Goal: Task Accomplishment & Management: Complete application form

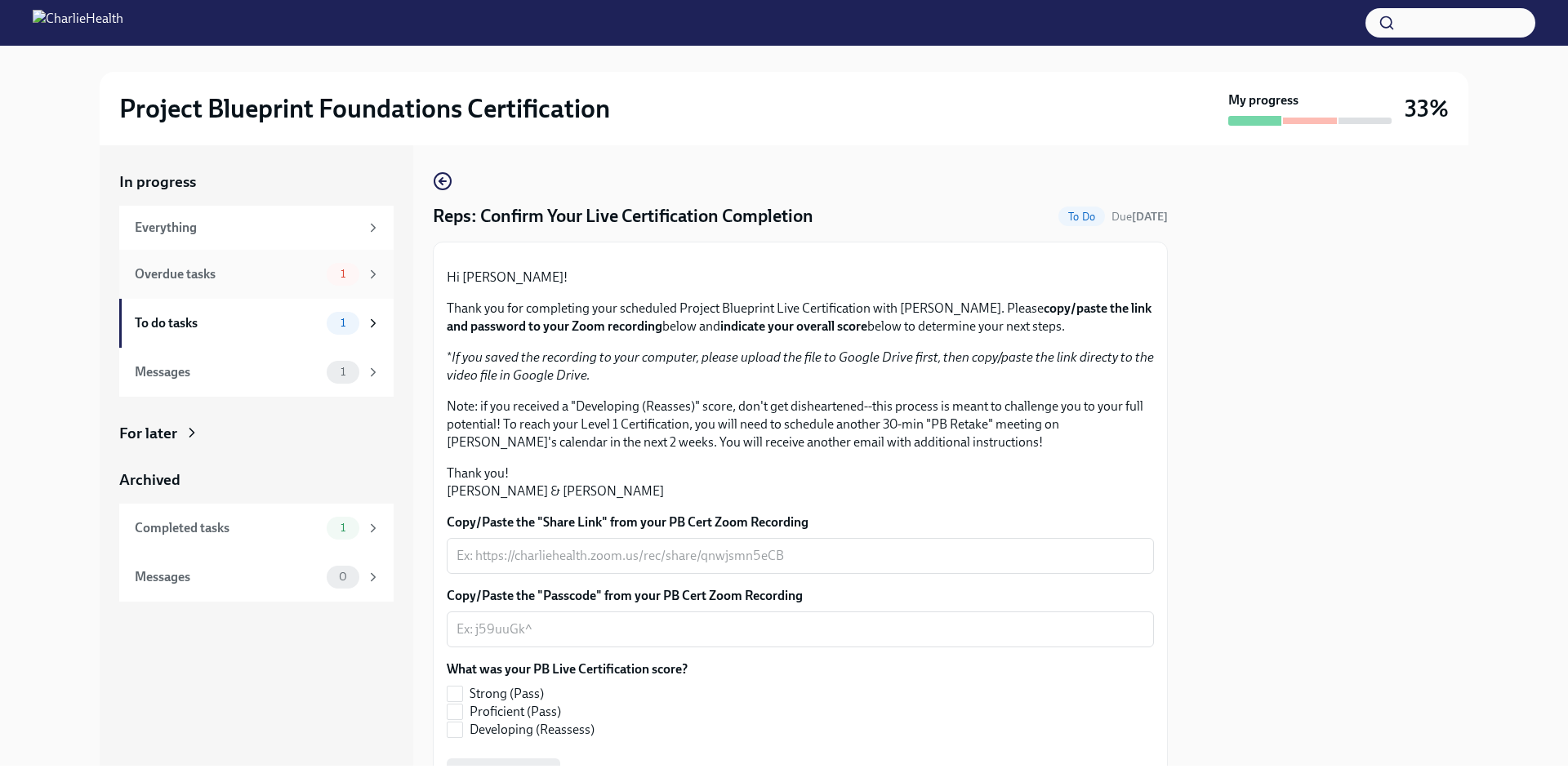
click at [292, 287] on div "Overdue tasks 1" at bounding box center [256, 275] width 275 height 49
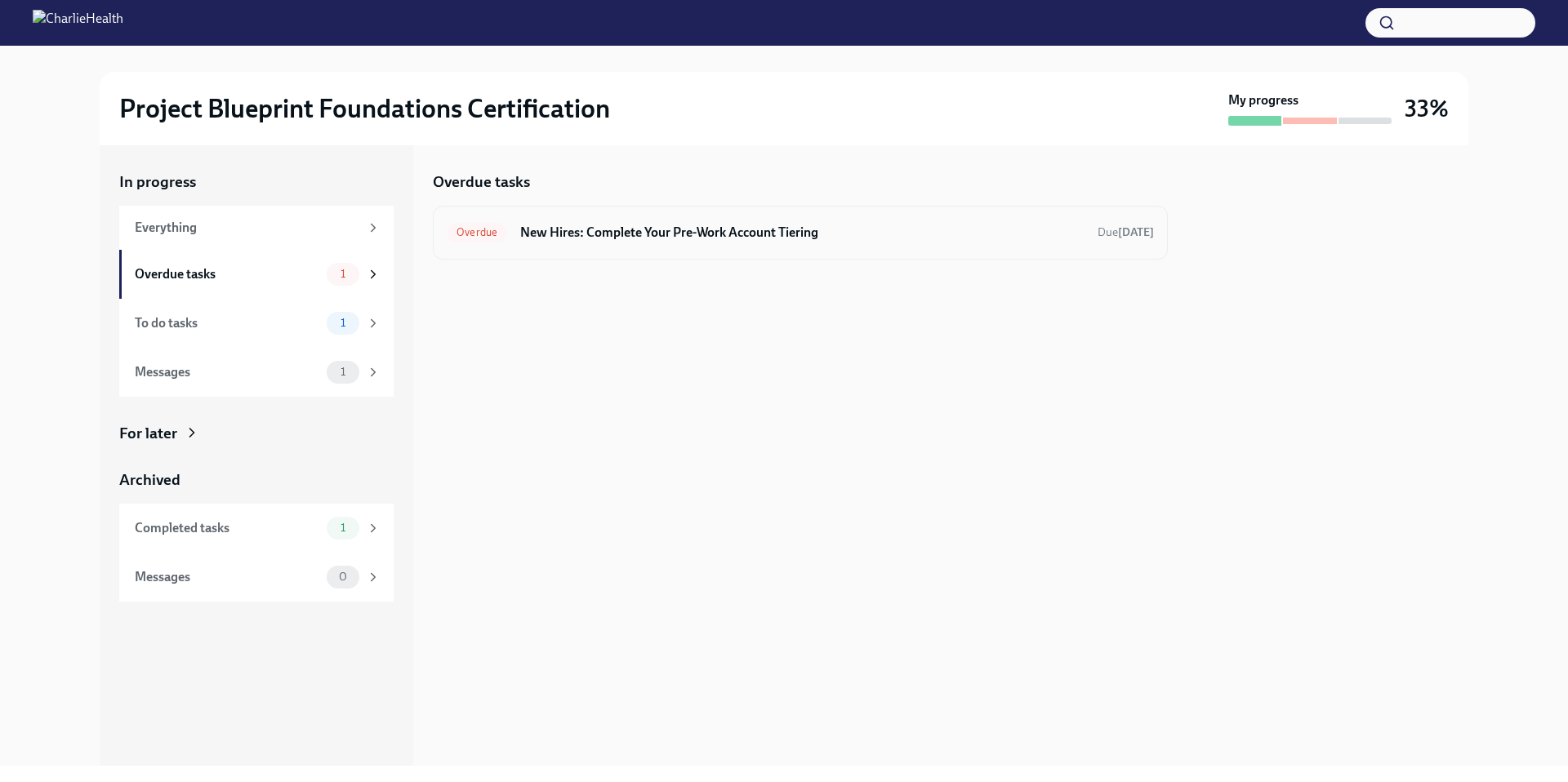
click at [661, 227] on h6 "New Hires: Complete Your Pre-Work Account Tiering" at bounding box center [802, 233] width 565 height 18
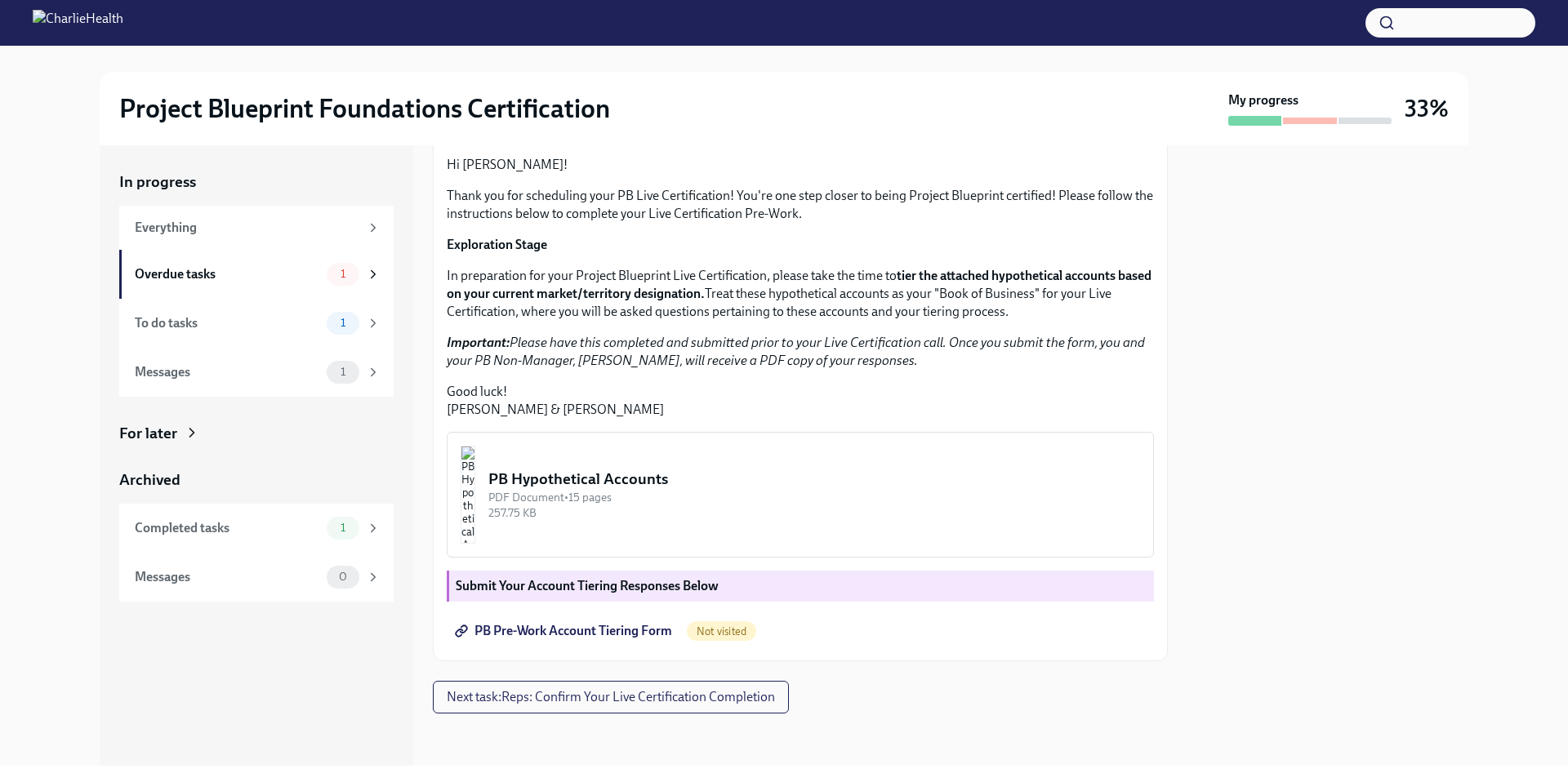
scroll to position [251, 0]
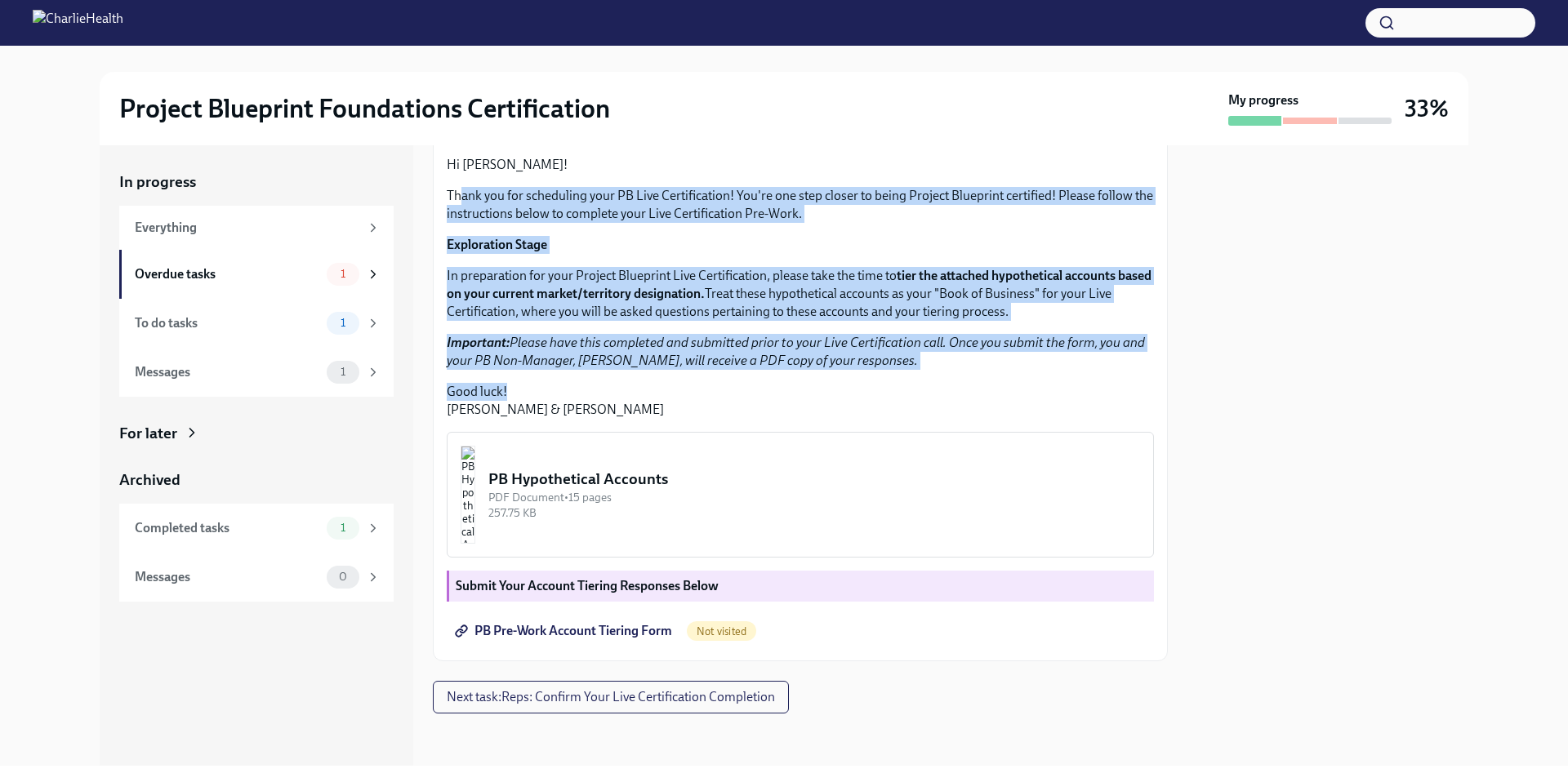
drag, startPoint x: 460, startPoint y: 226, endPoint x: 973, endPoint y: 419, distance: 548.1
click at [973, 419] on div "Hi [PERSON_NAME]! Thank you for scheduling your PB Live Certification! You're o…" at bounding box center [800, 287] width 707 height 263
click at [973, 417] on p "Good luck! [PERSON_NAME] & [PERSON_NAME]" at bounding box center [800, 401] width 707 height 36
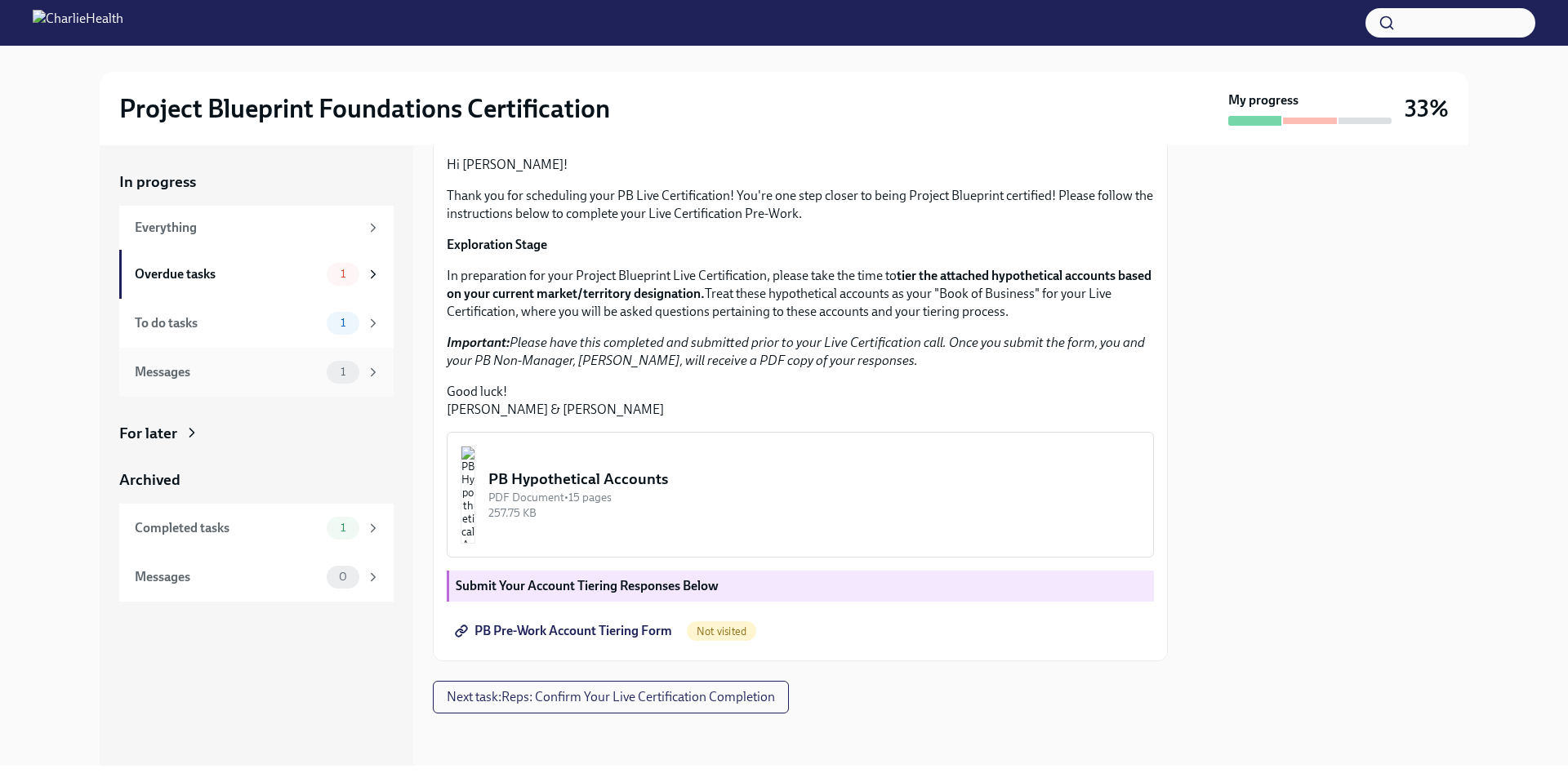
click at [333, 372] on span "1" at bounding box center [343, 372] width 24 height 13
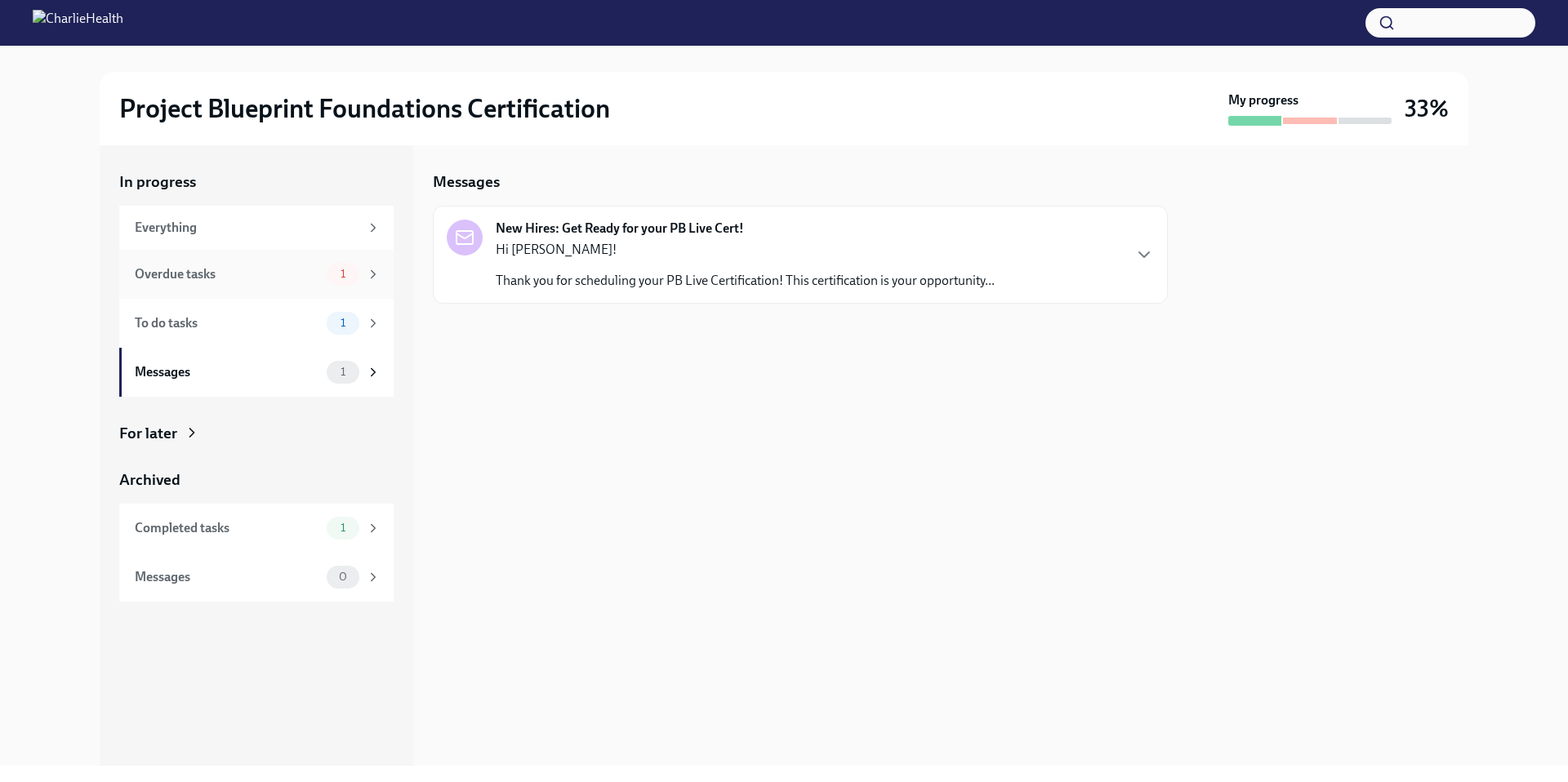
click at [342, 288] on div "Overdue tasks 1" at bounding box center [256, 275] width 275 height 49
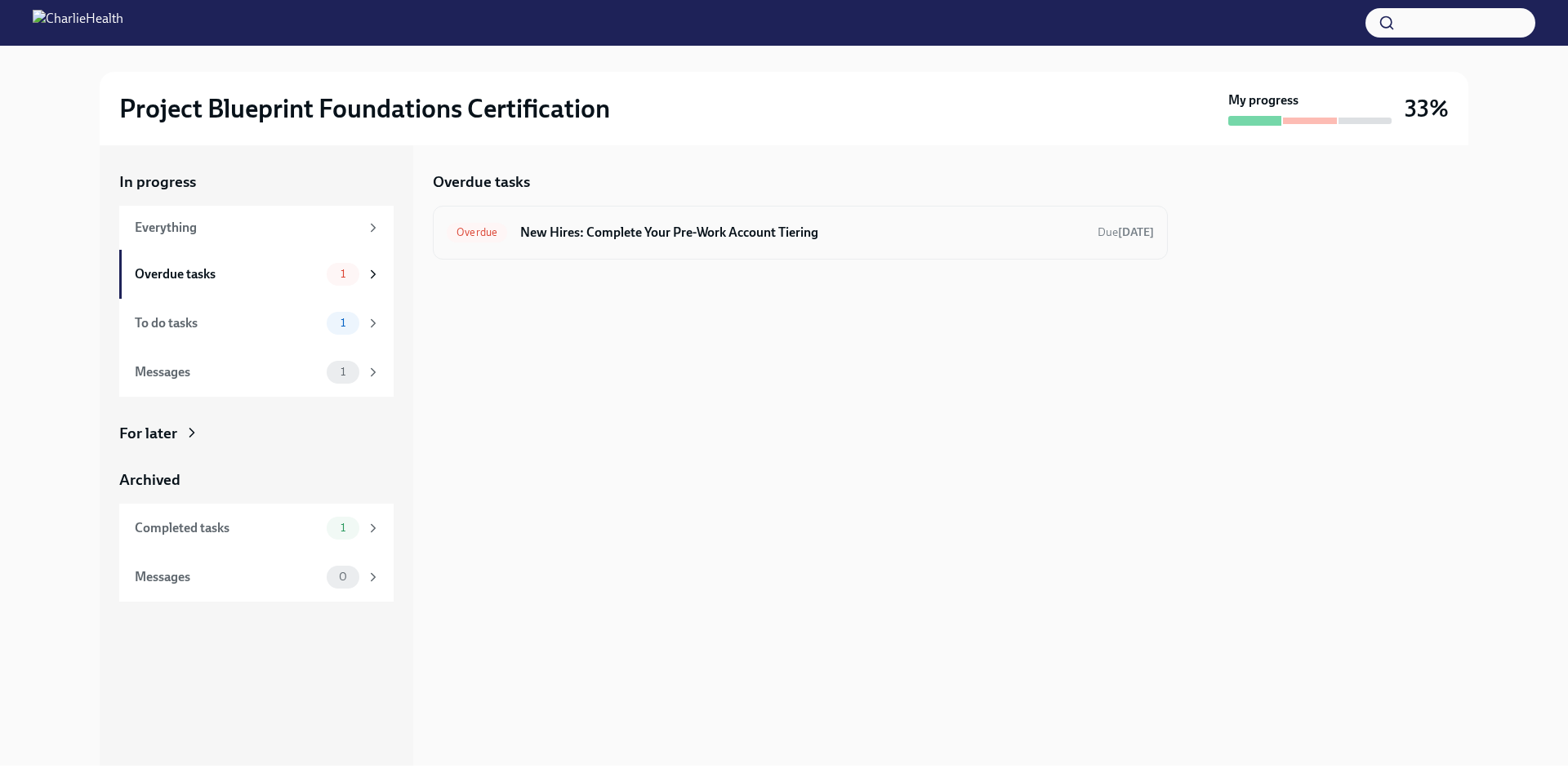
click at [648, 217] on div "Overdue New Hires: Complete Your Pre-Work Account Tiering Due [DATE]" at bounding box center [799, 232] width 735 height 53
click at [653, 239] on h6 "New Hires: Complete Your Pre-Work Account Tiering" at bounding box center [802, 233] width 565 height 18
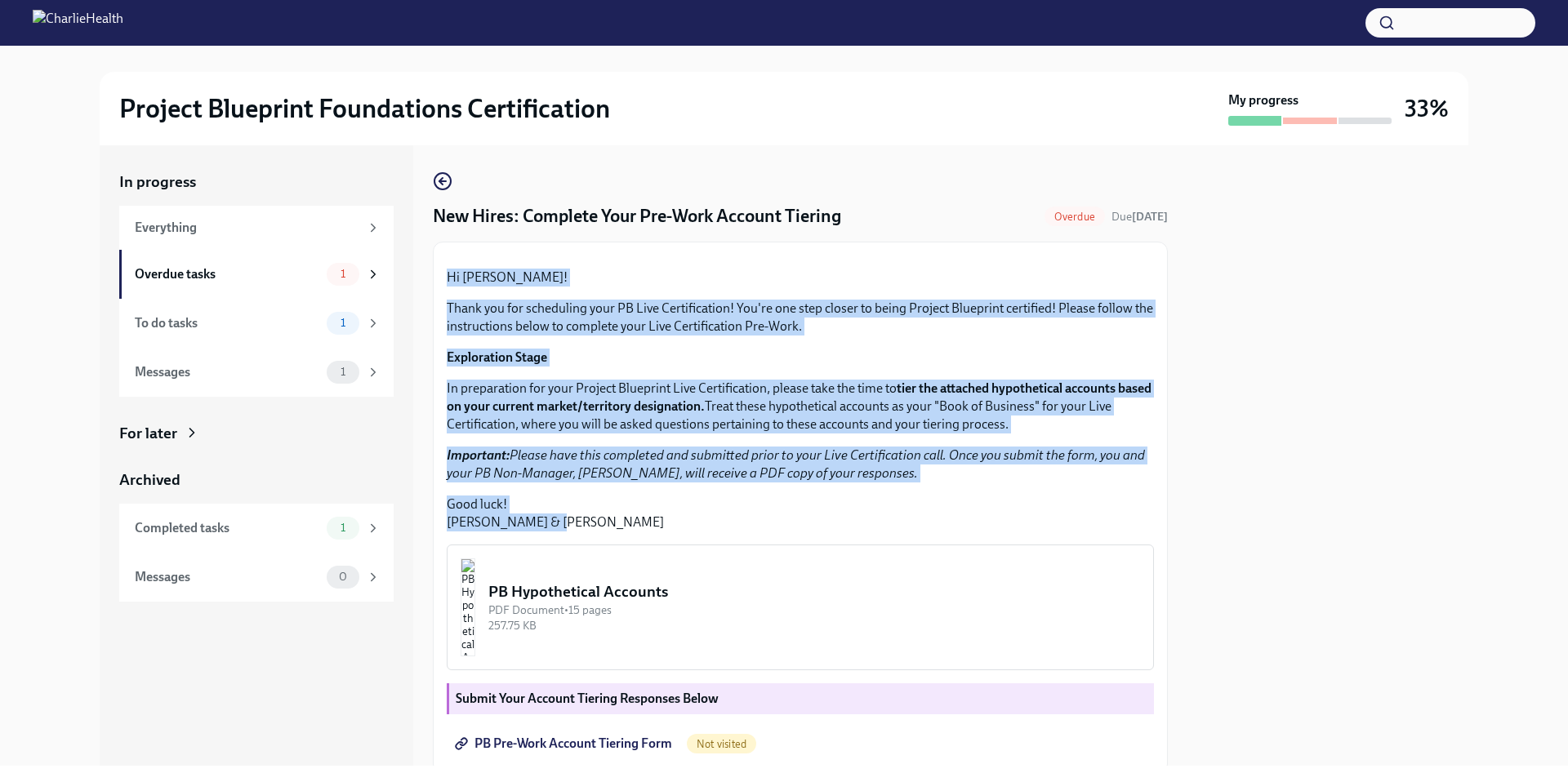
drag, startPoint x: 441, startPoint y: 442, endPoint x: 894, endPoint y: 679, distance: 511.3
click at [906, 688] on div "Hi [PERSON_NAME]! Thank you for scheduling your PB Live Certification! You're o…" at bounding box center [799, 507] width 735 height 532
copy div "Hi [PERSON_NAME]! Thank you for scheduling your PB Live Certification! You're o…"
click at [968, 531] on div "Hi [PERSON_NAME]! Thank you for scheduling your PB Live Certification! You're o…" at bounding box center [800, 400] width 707 height 263
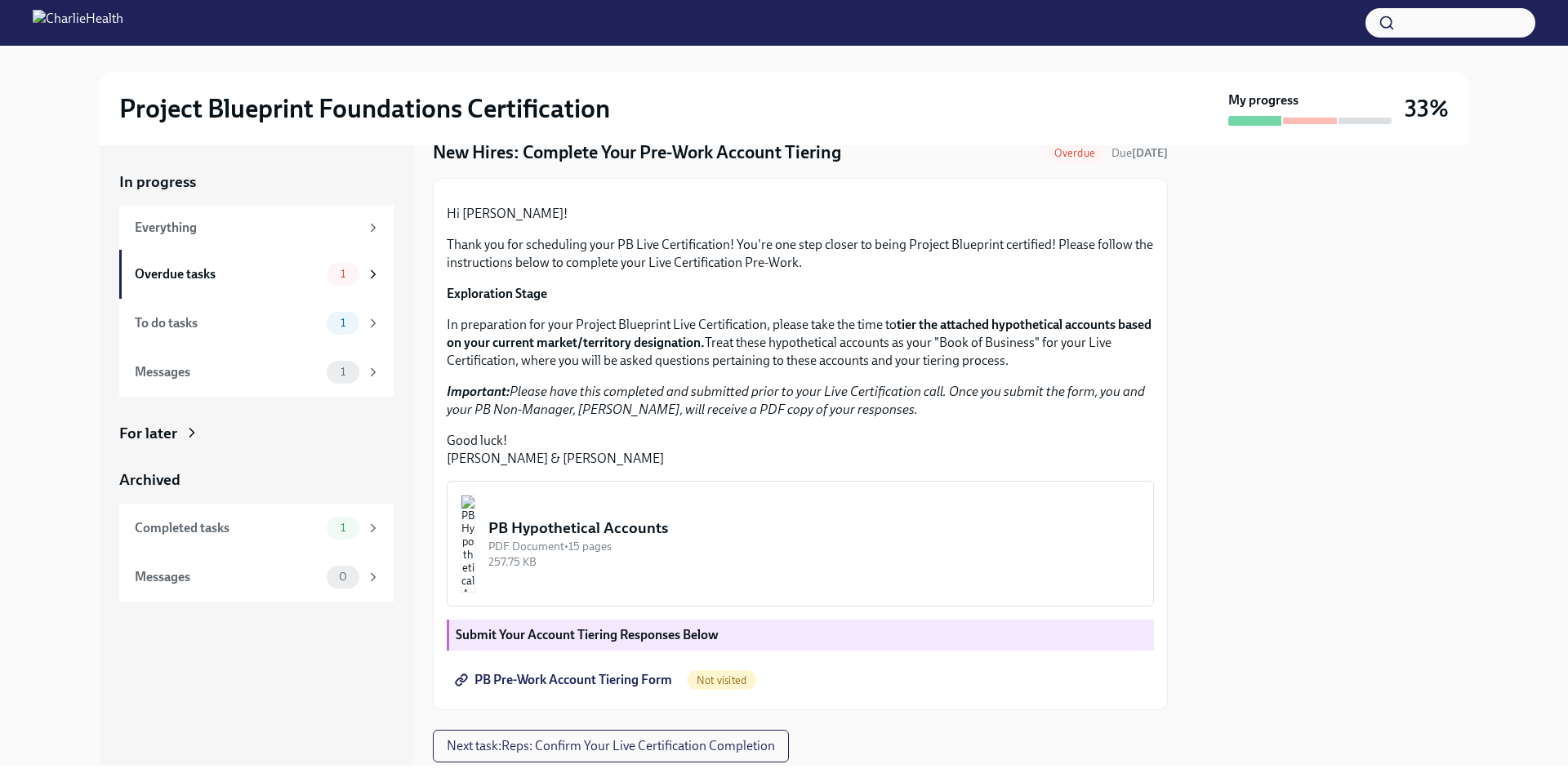
scroll to position [282, 0]
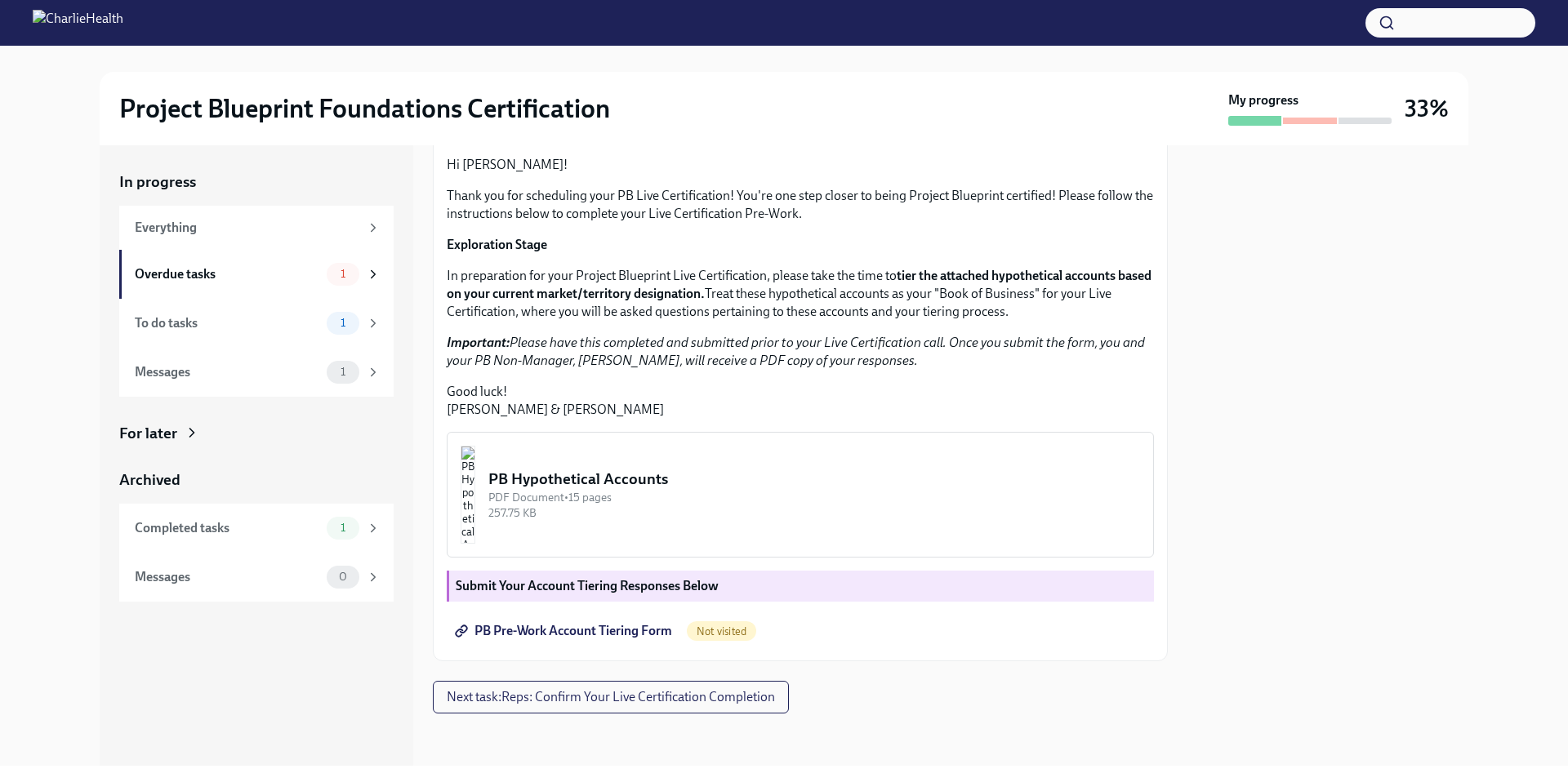
click at [475, 511] on img "button" at bounding box center [468, 495] width 15 height 98
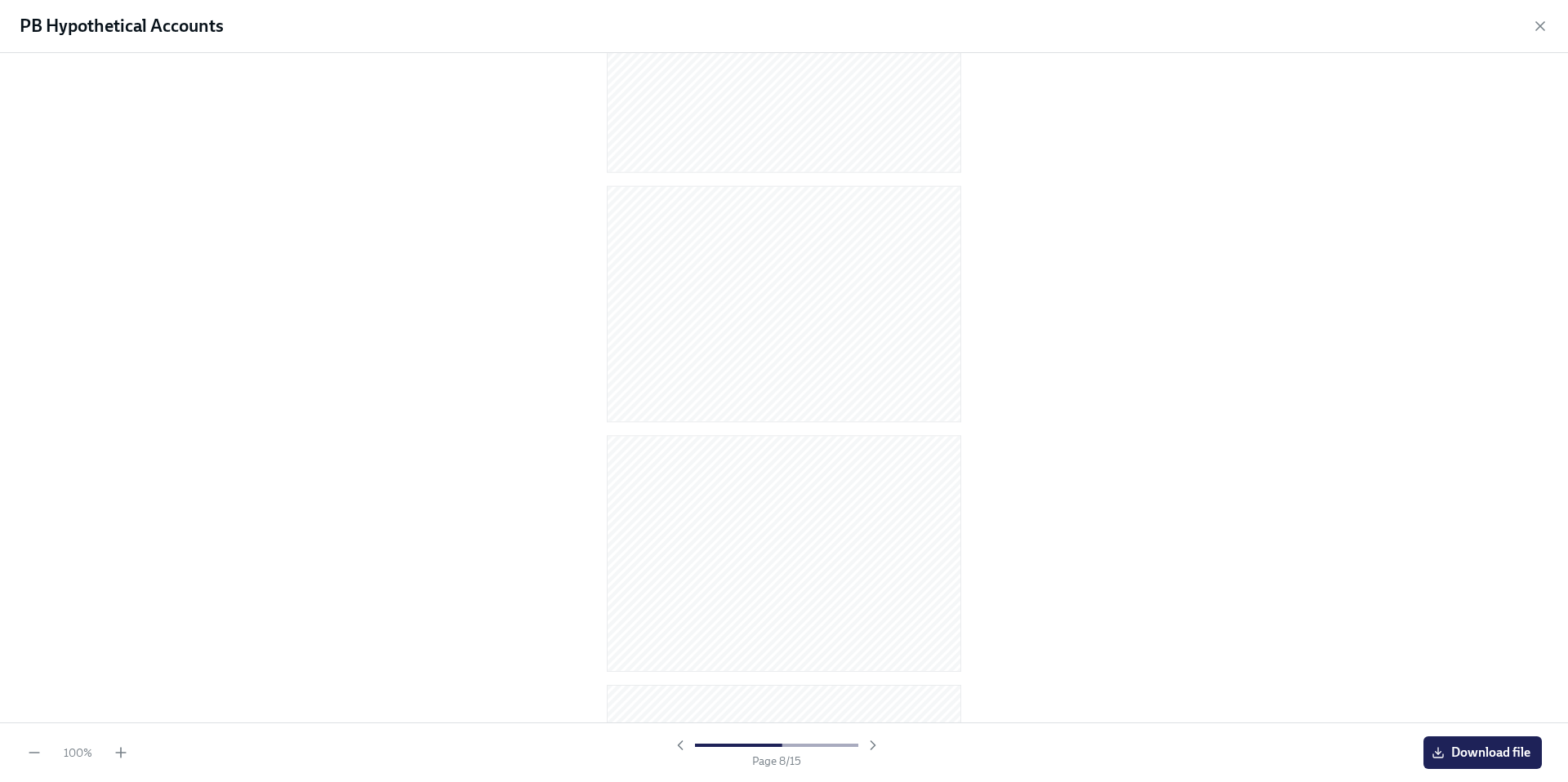
scroll to position [0, 0]
click at [1475, 754] on span "Download file" at bounding box center [1482, 753] width 95 height 16
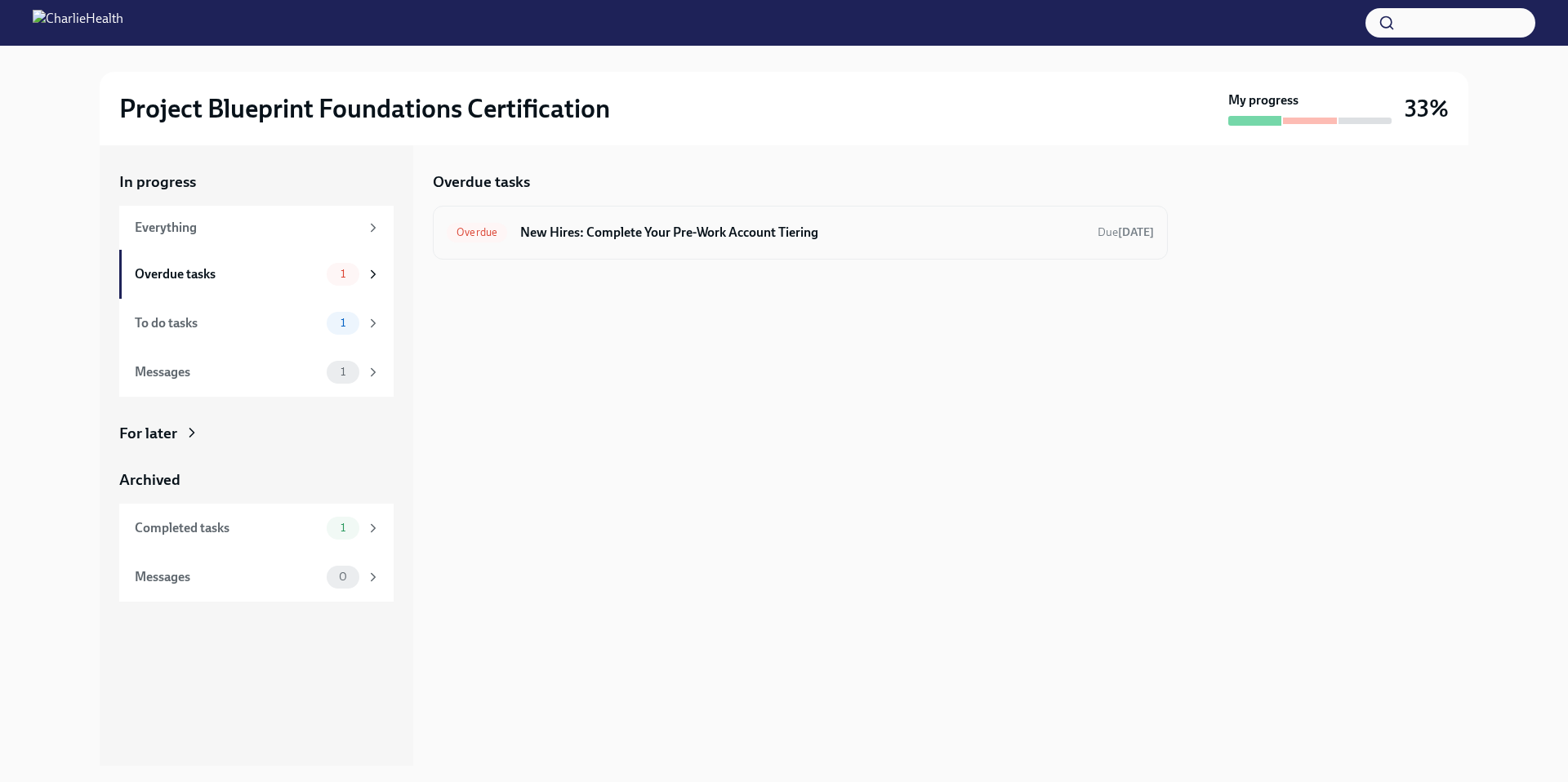
click at [823, 228] on h6 "New Hires: Complete Your Pre-Work Account Tiering" at bounding box center [802, 233] width 565 height 18
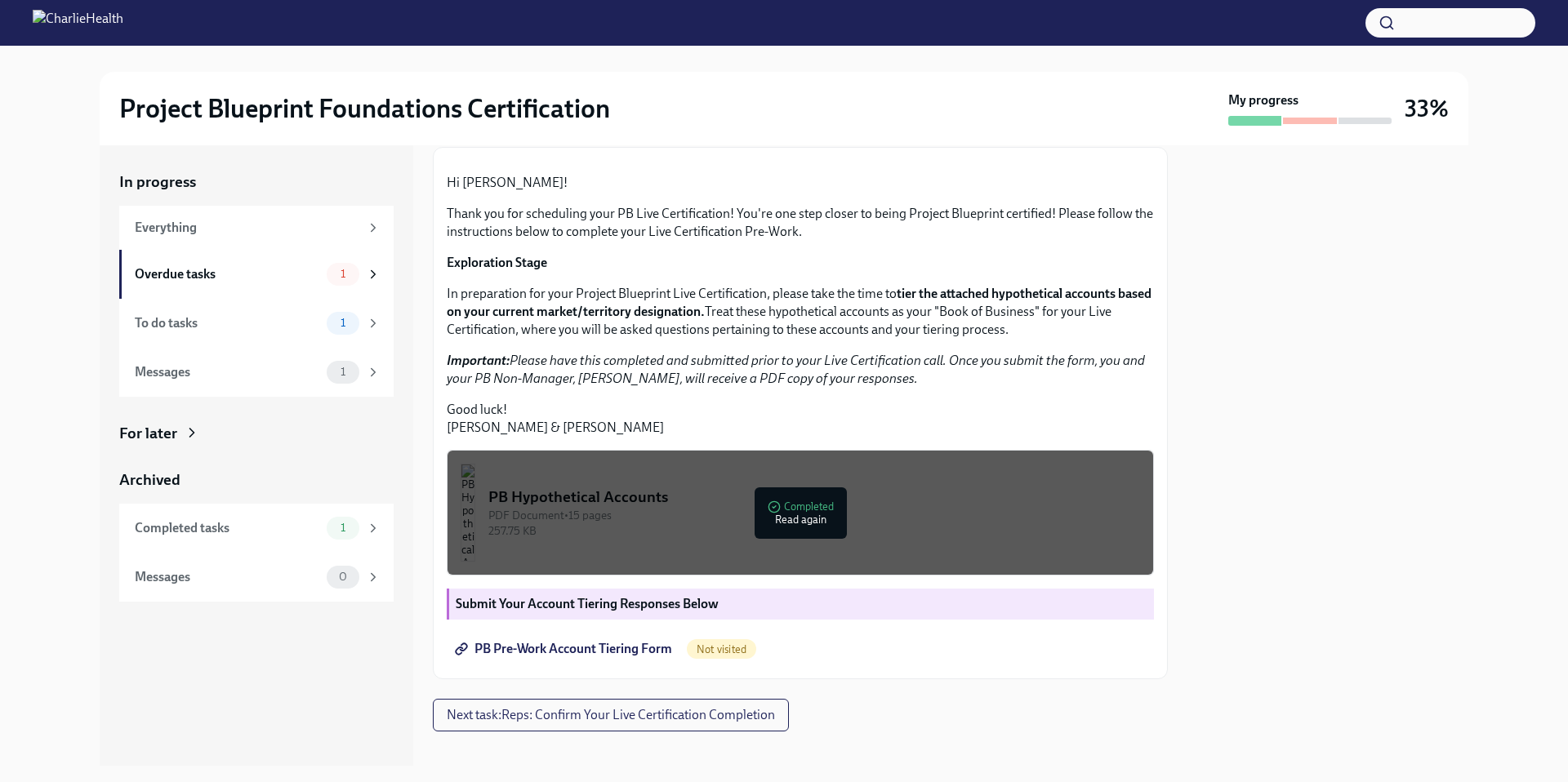
scroll to position [282, 0]
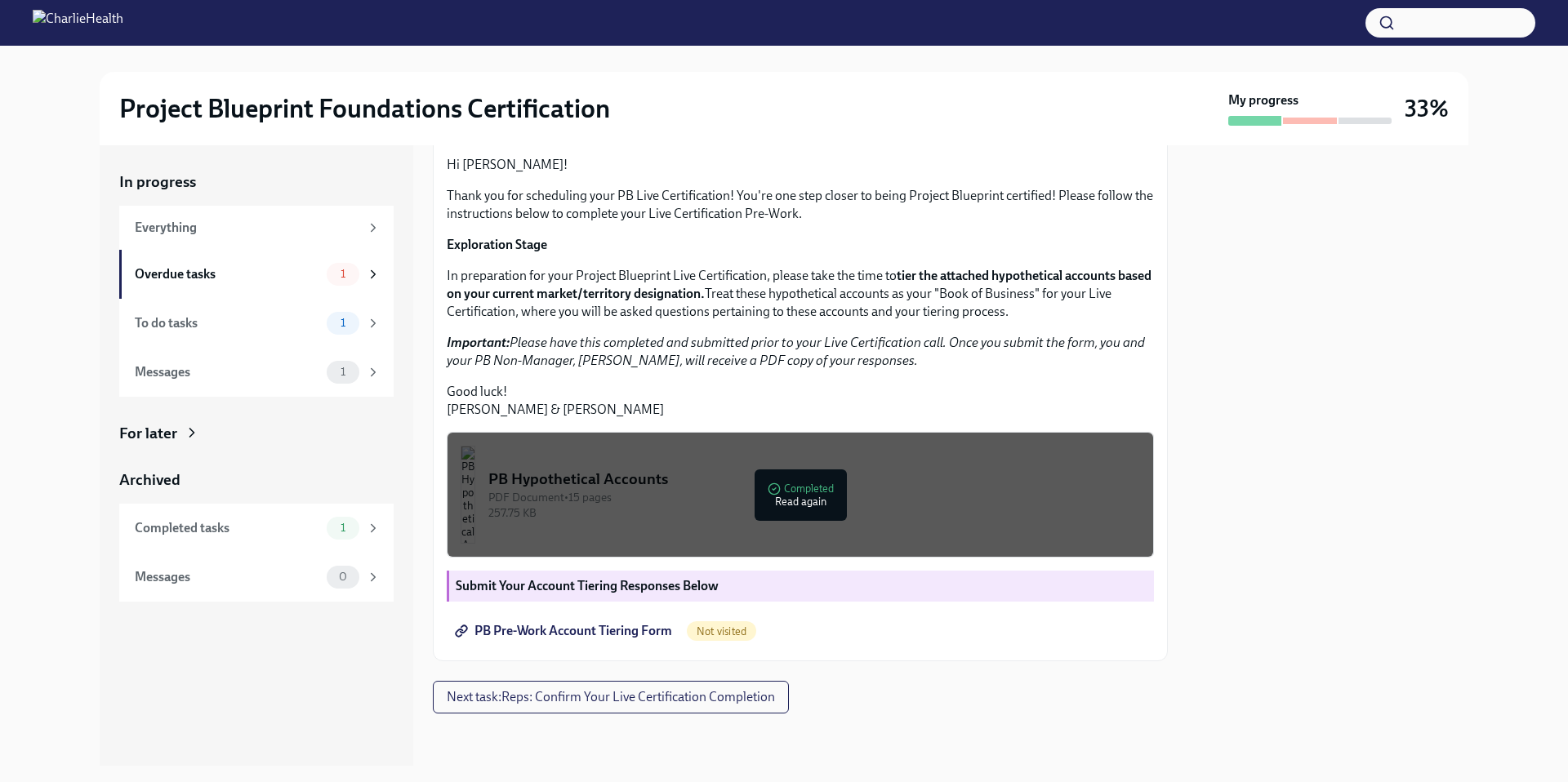
click at [608, 631] on span "PB Pre-Work Account Tiering Form" at bounding box center [565, 631] width 214 height 16
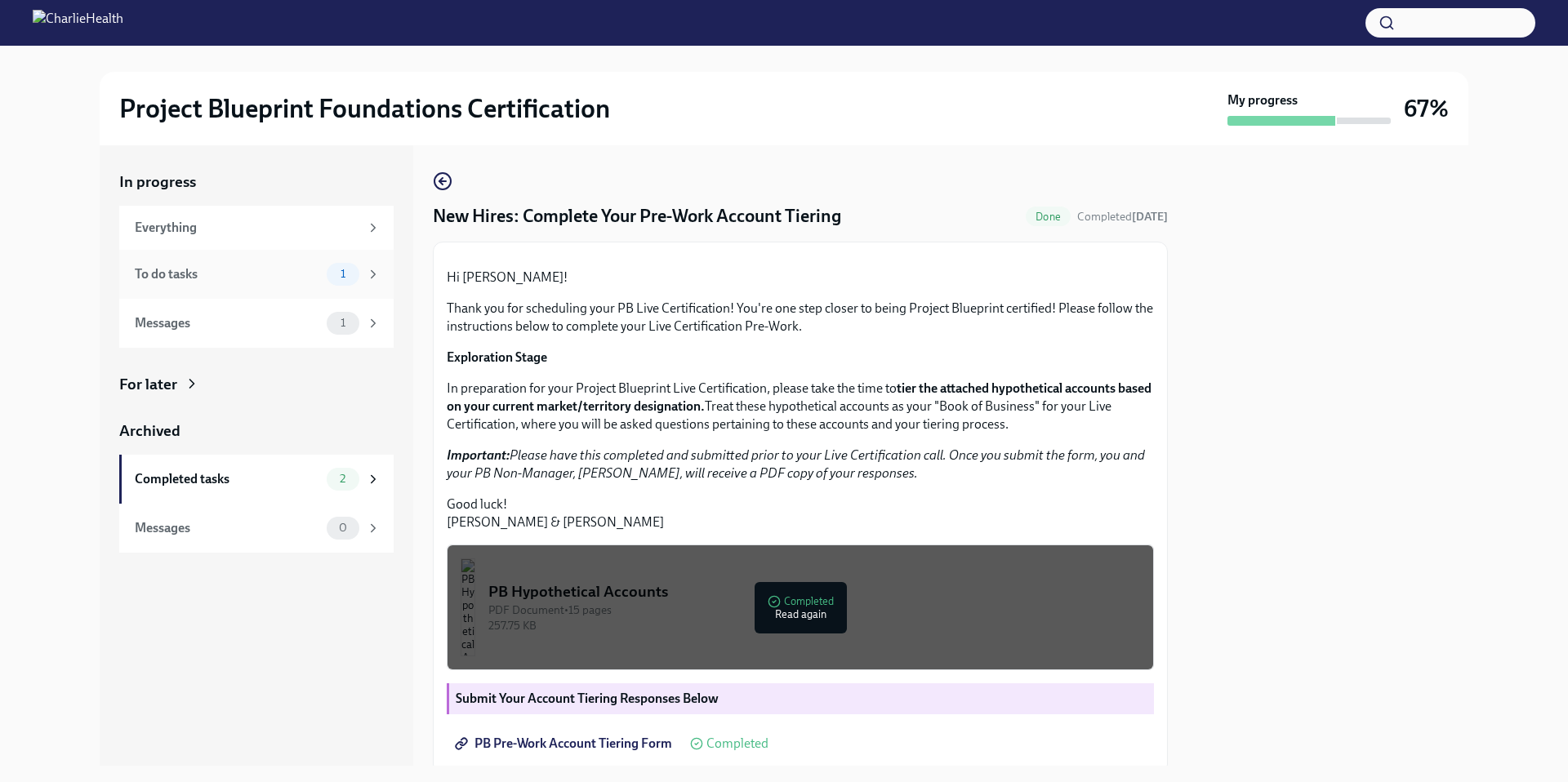
click at [310, 275] on div "To do tasks" at bounding box center [227, 275] width 186 height 18
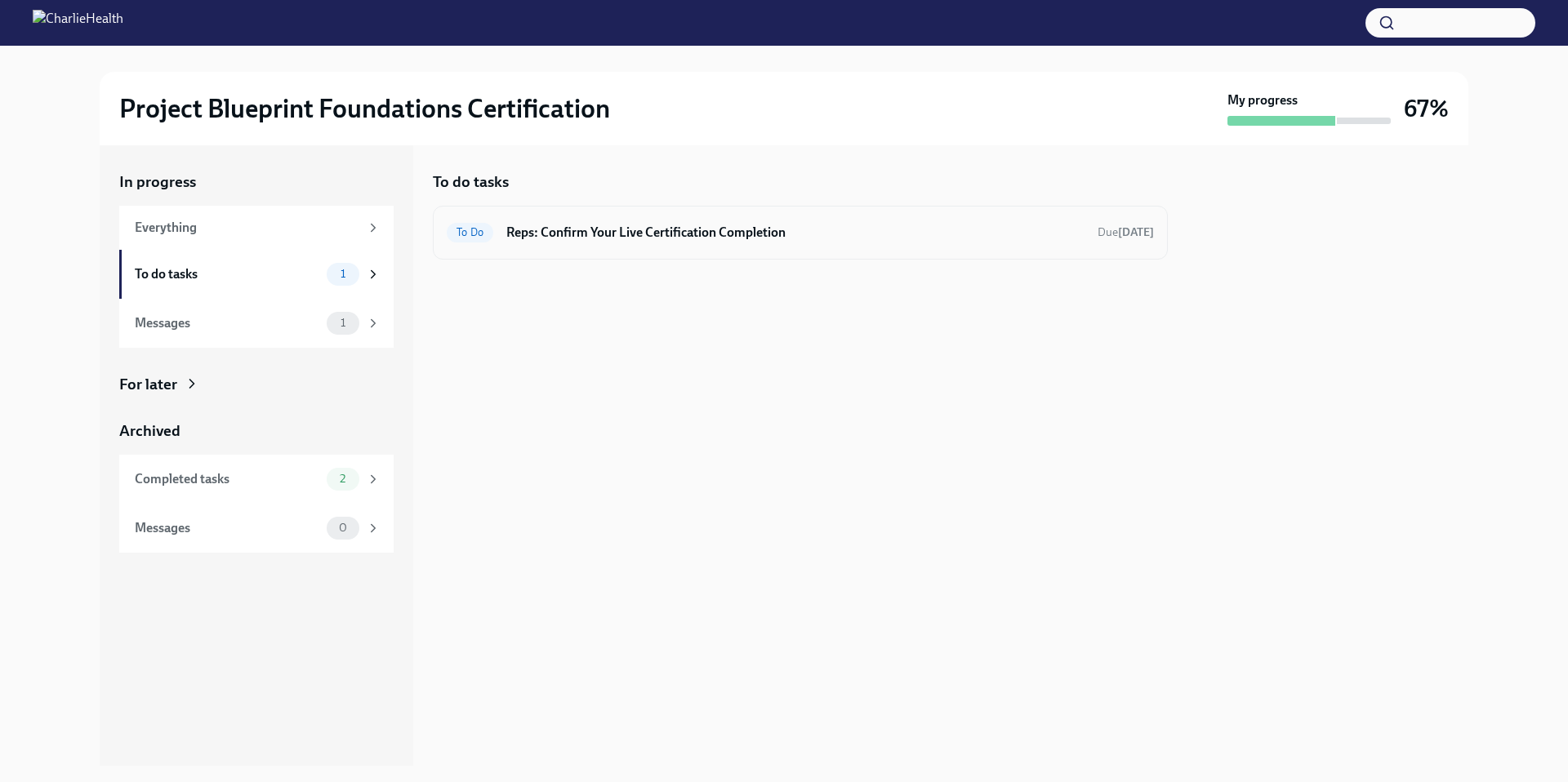
click at [671, 239] on h6 "Reps: Confirm Your Live Certification Completion" at bounding box center [796, 233] width 578 height 18
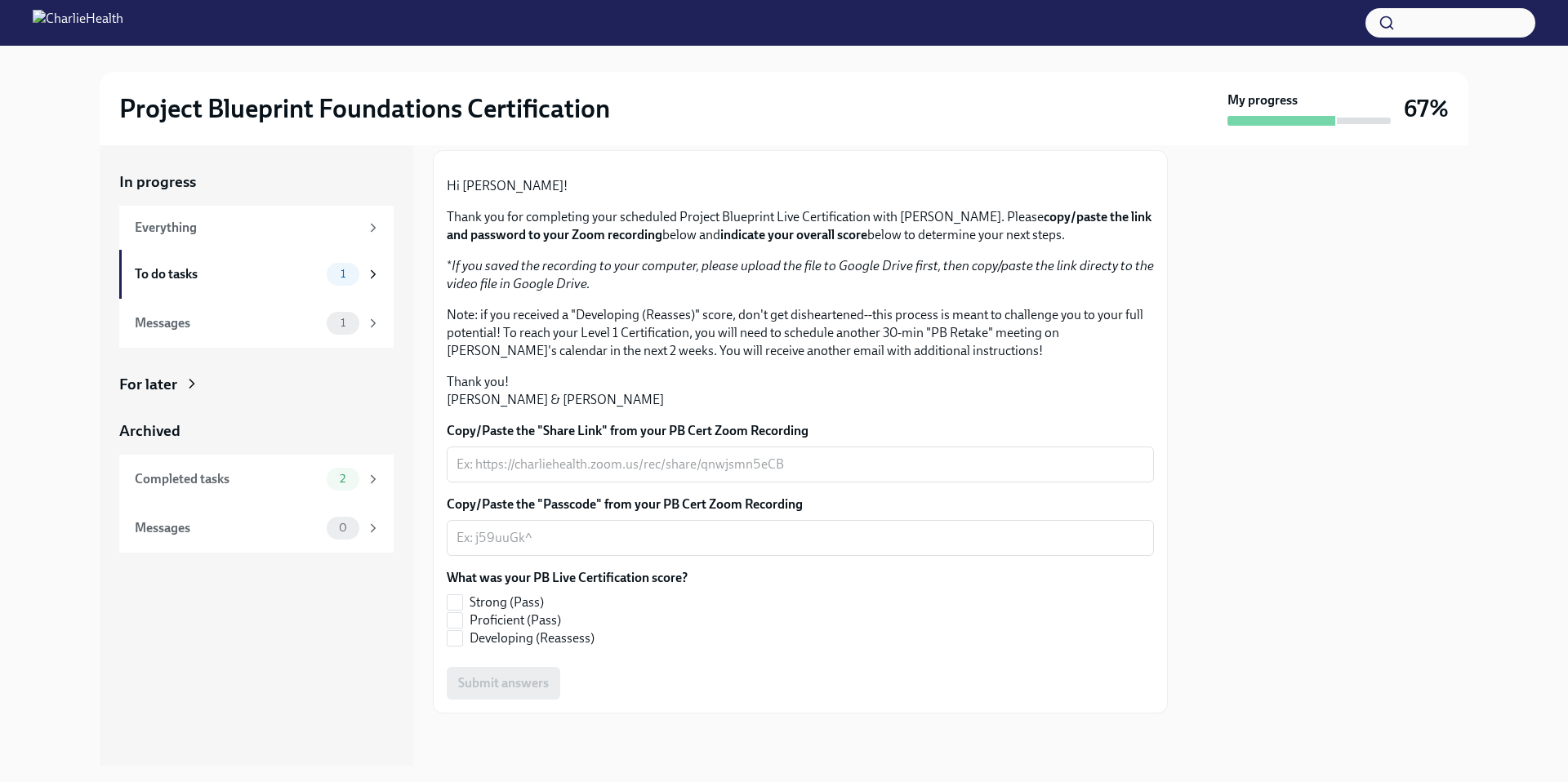
scroll to position [260, 0]
click at [321, 325] on div "Messages 1" at bounding box center [257, 323] width 246 height 23
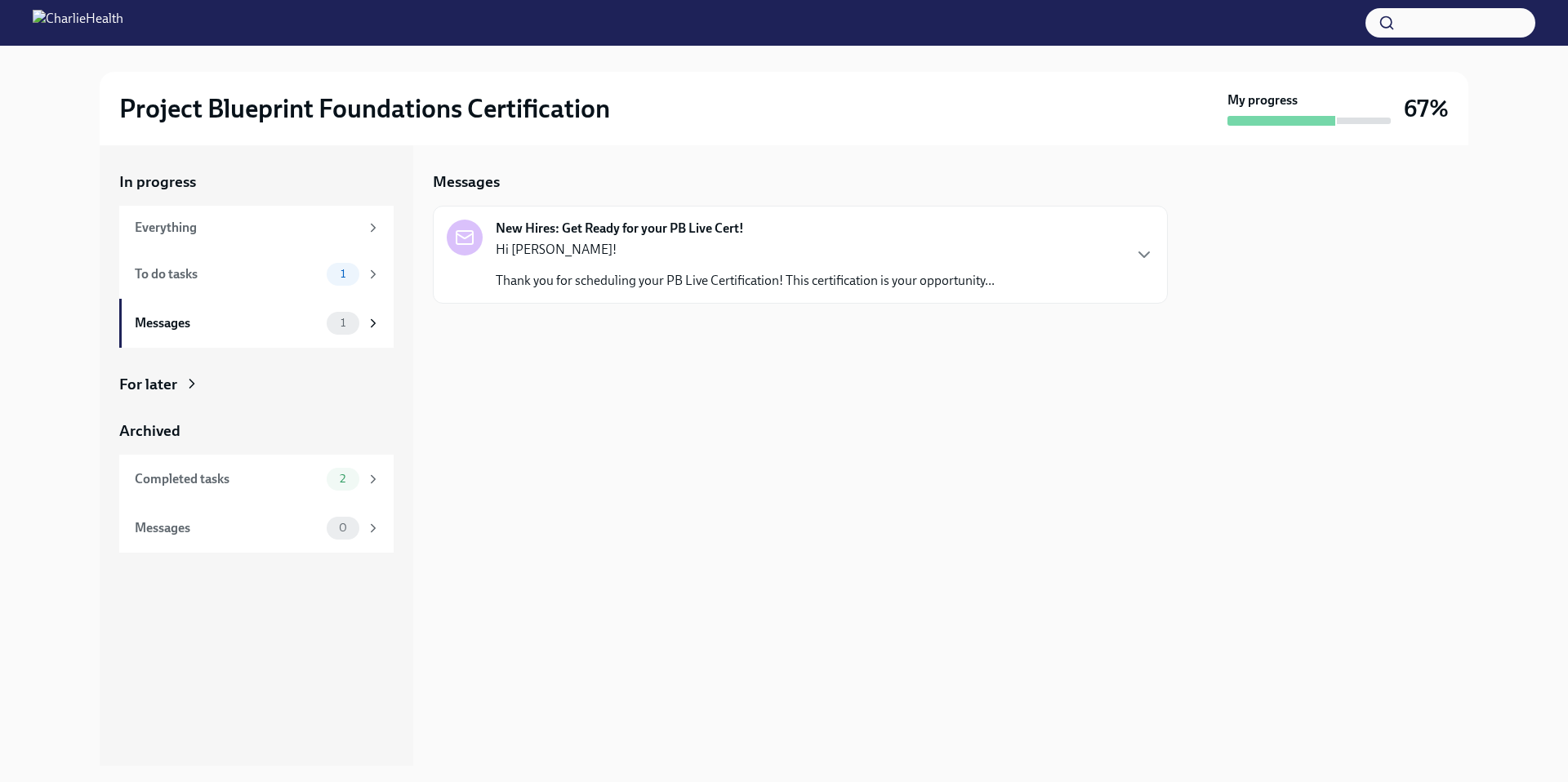
click at [856, 237] on div "New Hires: Get Ready for your PB Live Cert! Hi [PERSON_NAME]! Thank you for sch…" at bounding box center [745, 254] width 498 height 70
